Goal: Task Accomplishment & Management: Use online tool/utility

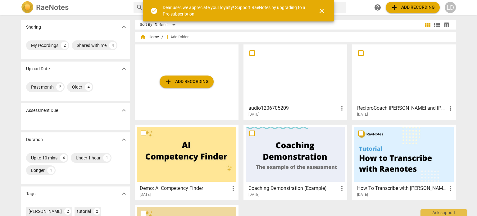
click at [325, 13] on span "close" at bounding box center [321, 10] width 7 height 7
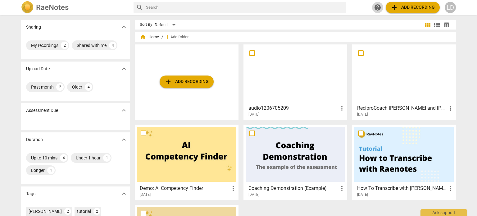
click at [380, 7] on span "help" at bounding box center [377, 7] width 7 height 7
click at [195, 82] on span "add Add recording" at bounding box center [187, 81] width 44 height 7
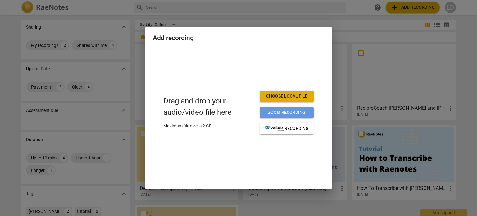
click at [293, 111] on span "Zoom recording" at bounding box center [287, 112] width 44 height 6
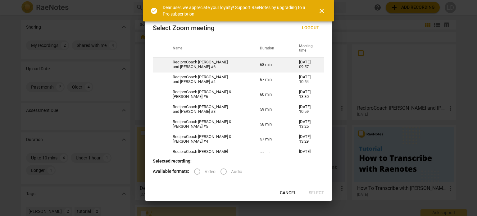
click at [187, 63] on td "ReciproCoach Louisa and Dave #6" at bounding box center [208, 64] width 87 height 15
radio input "true"
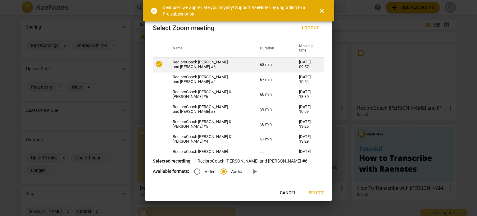
click at [187, 63] on td "ReciproCoach Louisa and Dave #6" at bounding box center [208, 64] width 87 height 15
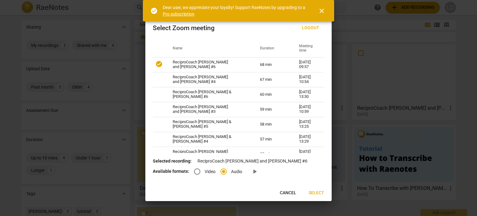
click at [323, 66] on div "Name Duration Meeting time check_circle ReciproCoach Louisa and Dave #6 68 min …" at bounding box center [238, 96] width 186 height 113
click at [318, 192] on span "Select" at bounding box center [317, 193] width 16 height 6
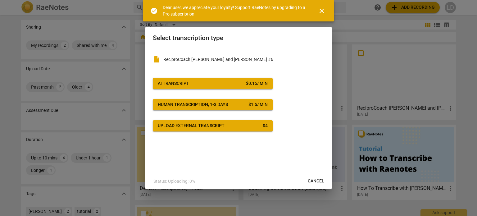
click at [256, 84] on div "$ 0.15 / min" at bounding box center [257, 83] width 22 height 6
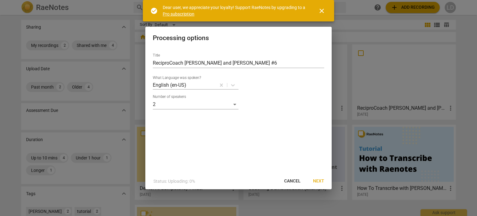
click at [320, 179] on span "Next" at bounding box center [318, 181] width 11 height 6
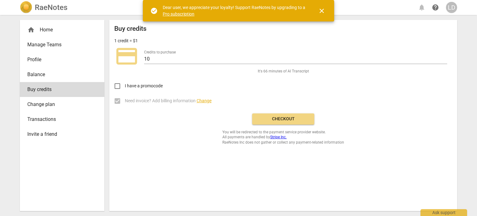
click at [116, 99] on label "Need invoice? Add billing information Change" at bounding box center [278, 100] width 337 height 15
click at [282, 121] on span "Checkout" at bounding box center [283, 119] width 52 height 6
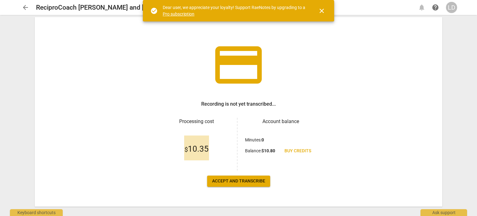
scroll to position [29, 0]
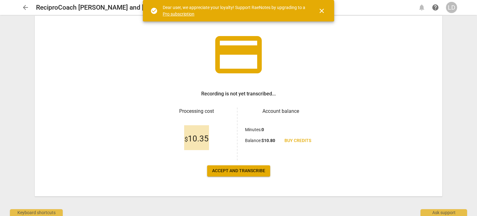
click at [254, 168] on span "Accept and transcribe" at bounding box center [238, 171] width 53 height 6
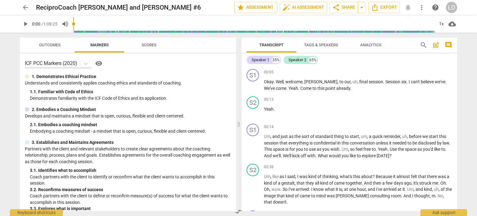
click at [47, 43] on span "Outcomes" at bounding box center [49, 45] width 21 height 5
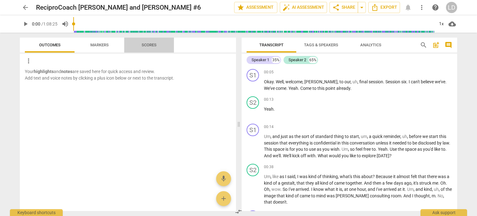
click at [150, 45] on span "Scores" at bounding box center [149, 45] width 15 height 5
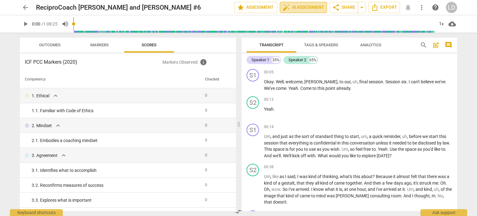
click at [302, 9] on span "auto_fix_high AI Assessment" at bounding box center [304, 7] width 42 height 7
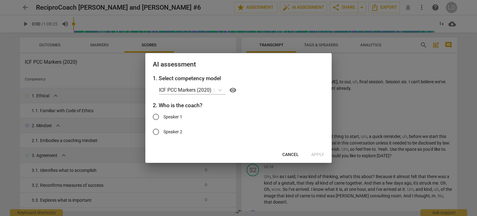
click at [179, 118] on span "Speaker 1" at bounding box center [172, 117] width 19 height 7
click at [163, 118] on input "Speaker 1" at bounding box center [155, 116] width 15 height 15
radio input "true"
click at [322, 155] on span "Apply" at bounding box center [317, 155] width 13 height 6
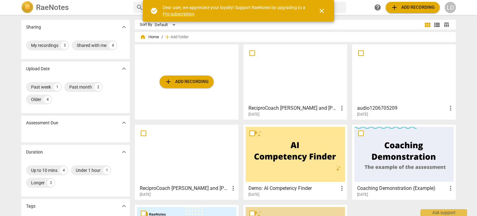
click at [399, 72] on div at bounding box center [403, 74] width 99 height 55
